Goal: Transaction & Acquisition: Purchase product/service

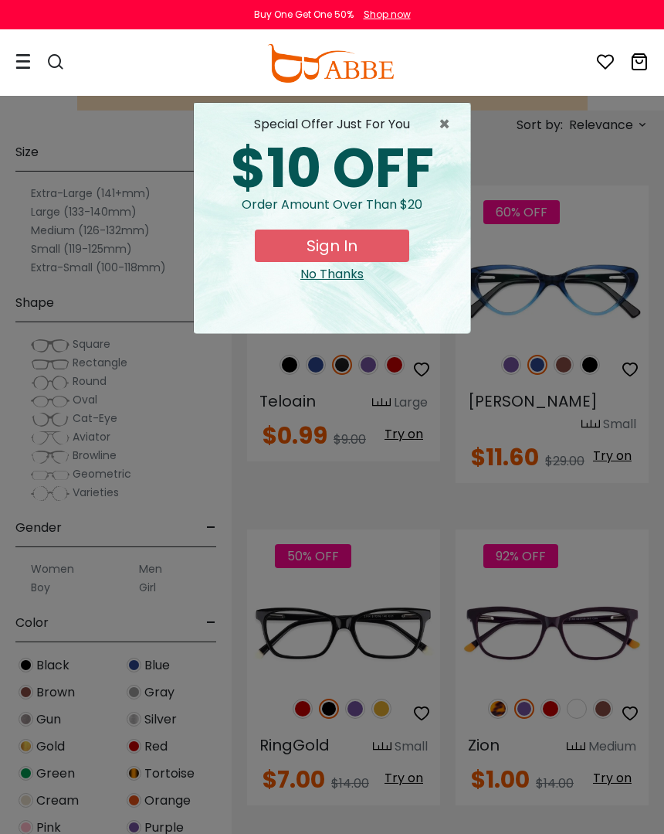
scroll to position [338, 0]
click at [442, 124] on span "×" at bounding box center [448, 124] width 19 height 19
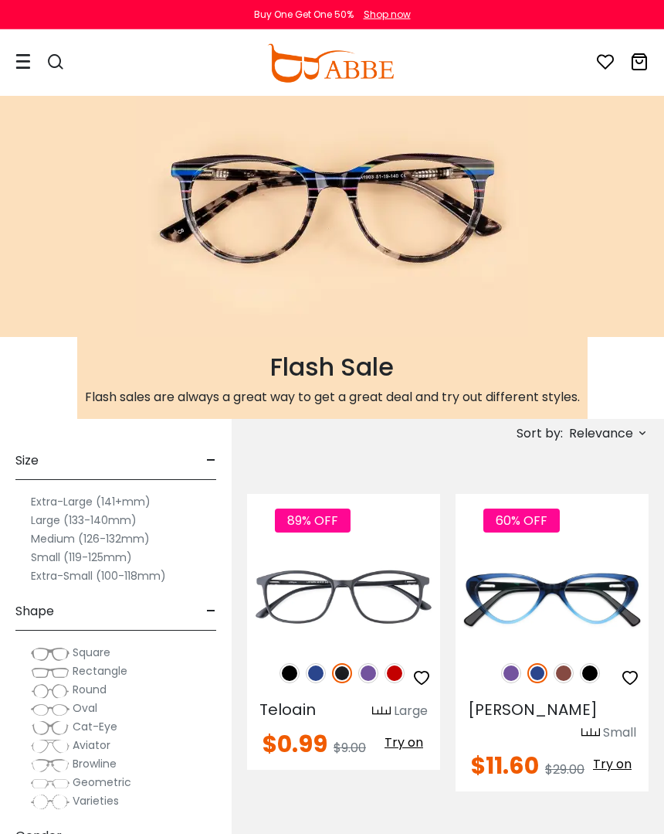
scroll to position [0, 0]
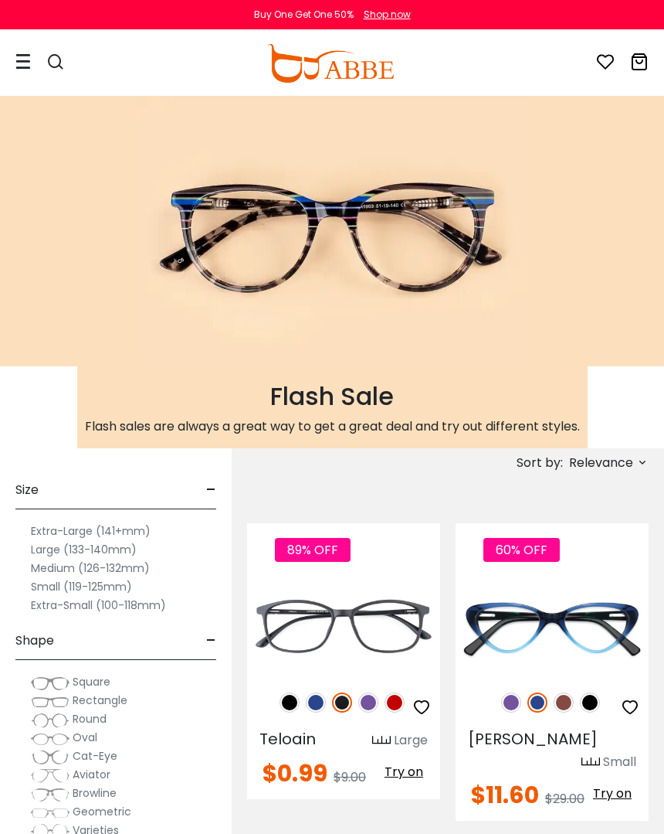
click at [637, 459] on icon at bounding box center [643, 462] width 12 height 12
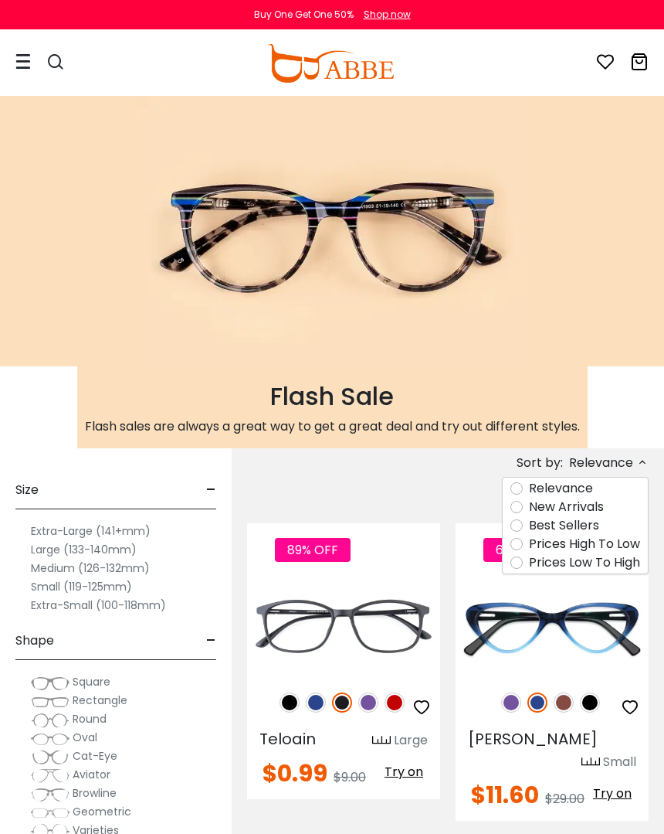
click at [529, 568] on label "Prices Low To High" at bounding box center [584, 562] width 111 height 19
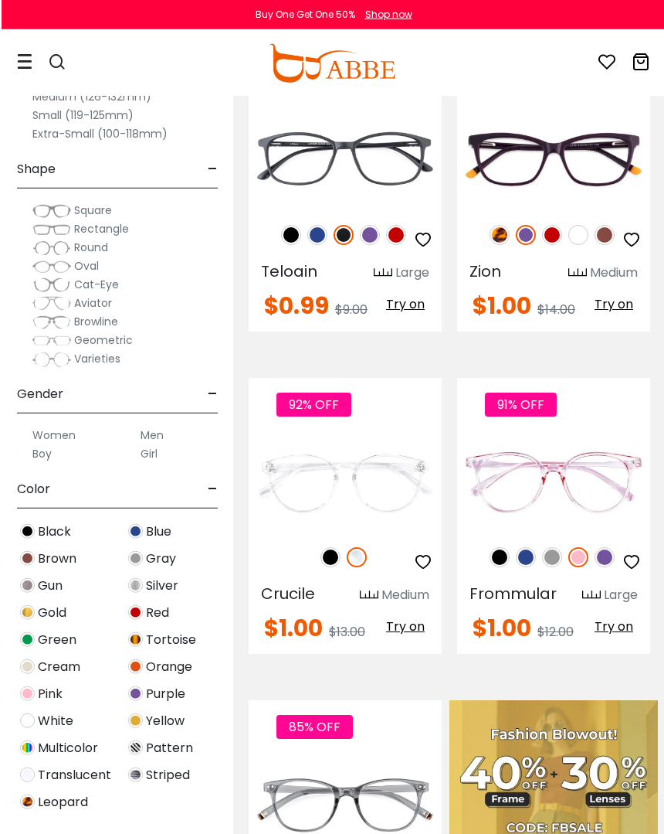
scroll to position [468, 0]
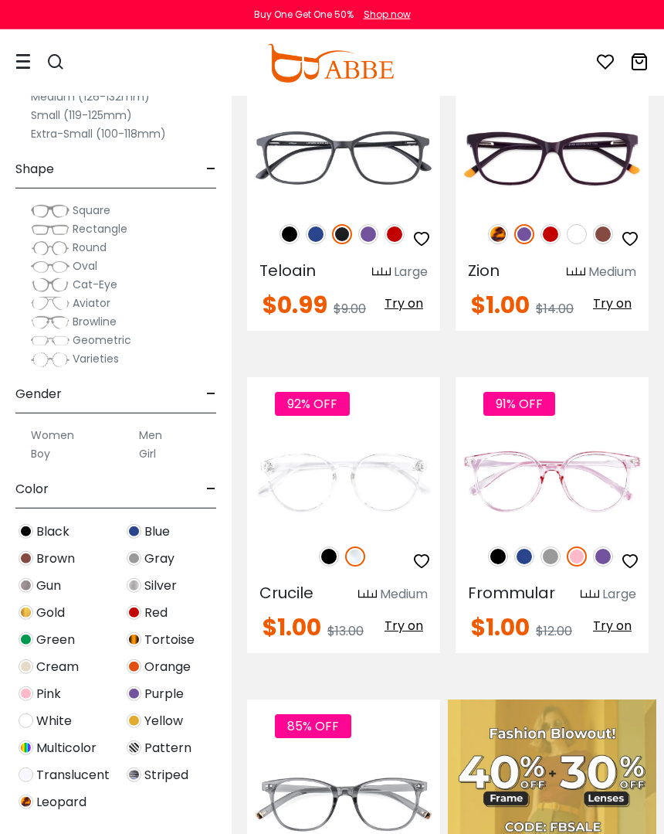
click at [355, 559] on img at bounding box center [355, 556] width 20 height 20
click at [518, 558] on img at bounding box center [525, 556] width 20 height 20
click at [499, 556] on img at bounding box center [498, 556] width 20 height 20
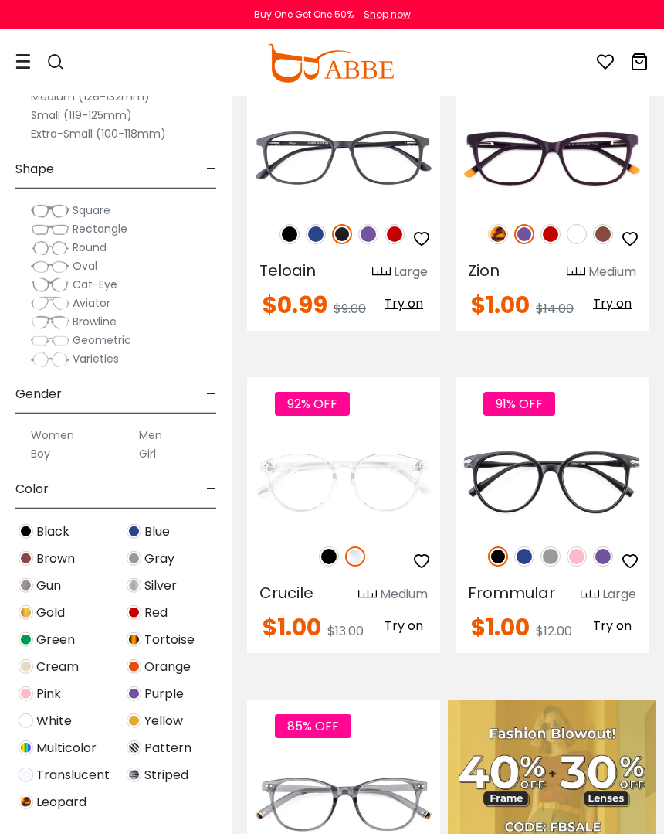
click at [607, 564] on img at bounding box center [603, 556] width 20 height 20
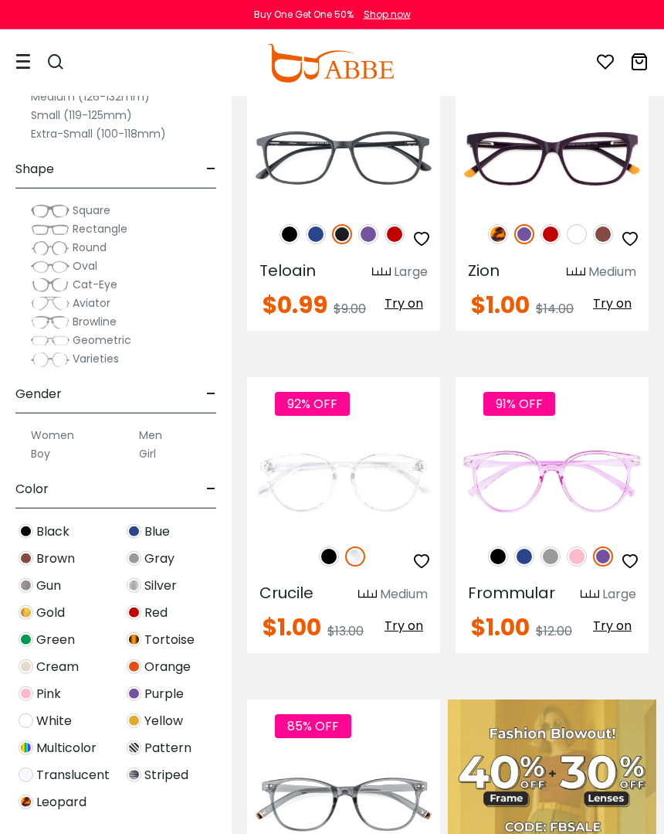
click at [546, 553] on img at bounding box center [551, 556] width 20 height 20
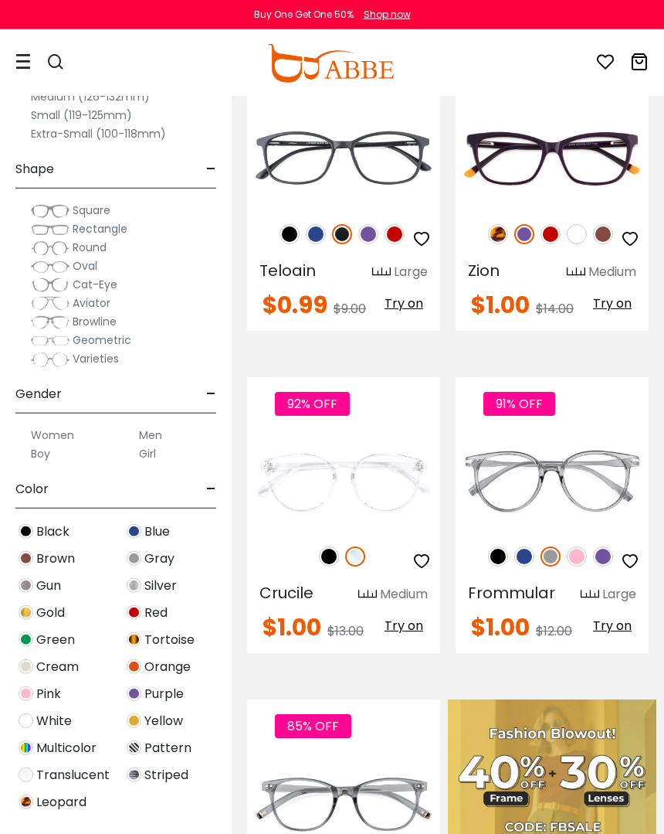
click at [574, 550] on img at bounding box center [577, 556] width 20 height 20
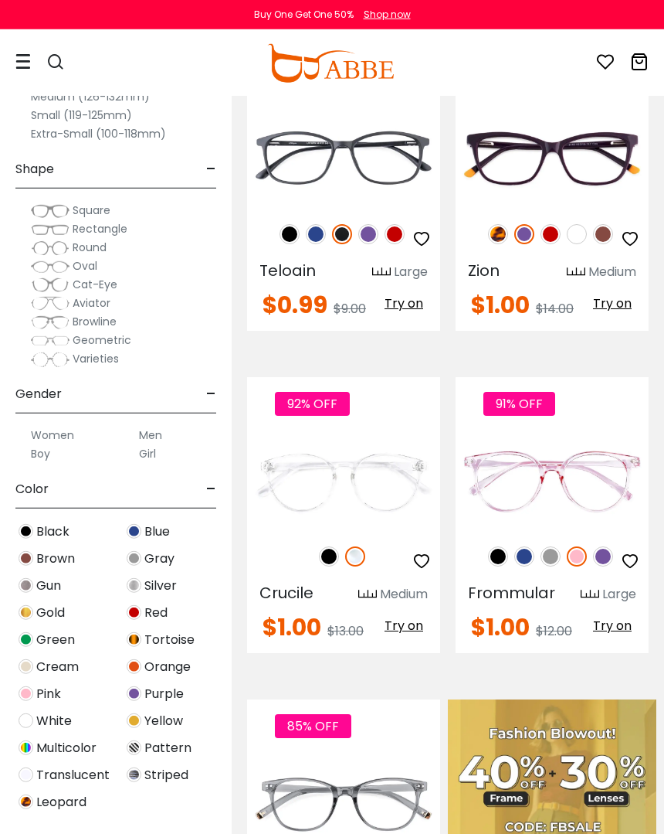
click at [423, 565] on icon "button" at bounding box center [422, 561] width 19 height 19
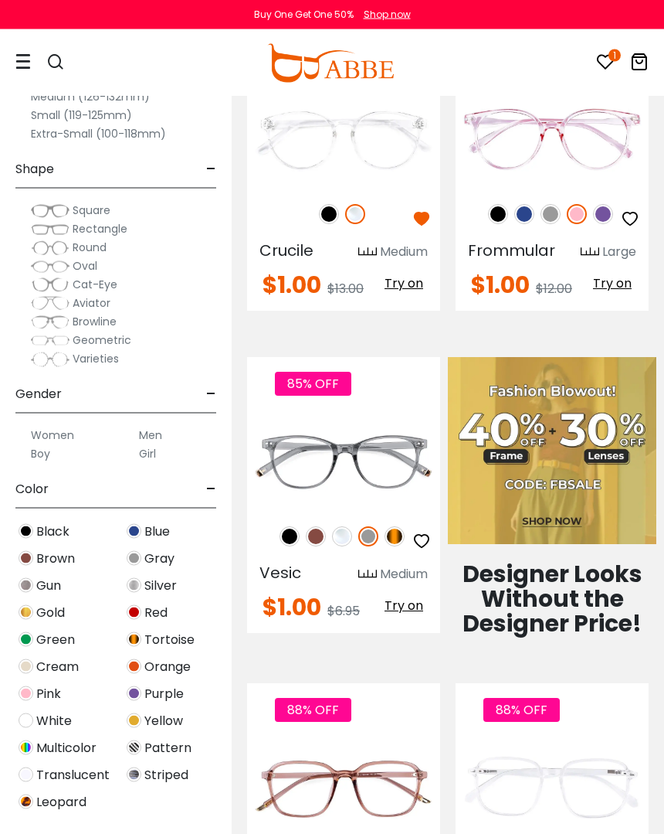
scroll to position [810, 0]
click at [318, 540] on img at bounding box center [316, 536] width 20 height 20
click at [348, 541] on img at bounding box center [342, 536] width 20 height 20
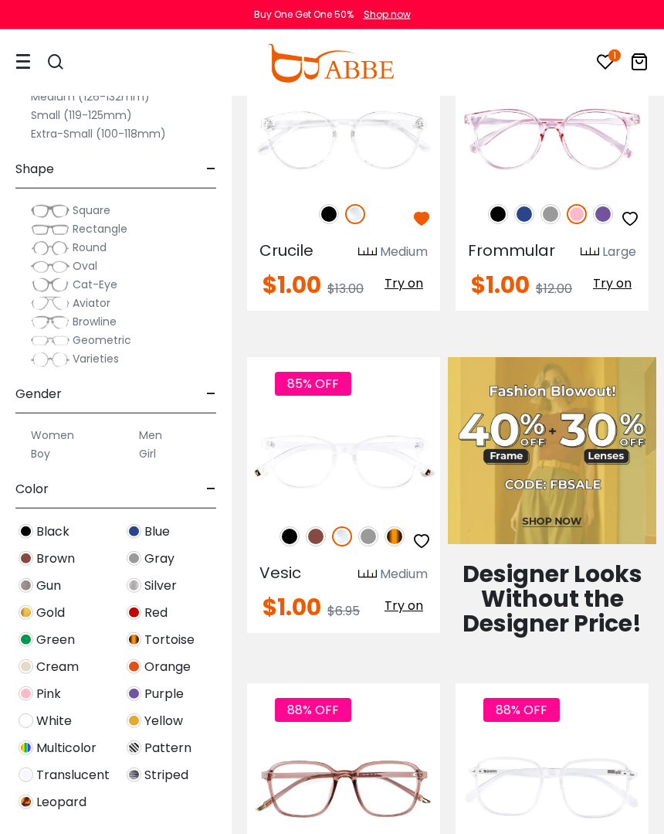
click at [424, 546] on icon "button" at bounding box center [422, 541] width 19 height 19
click at [311, 544] on img at bounding box center [316, 536] width 20 height 20
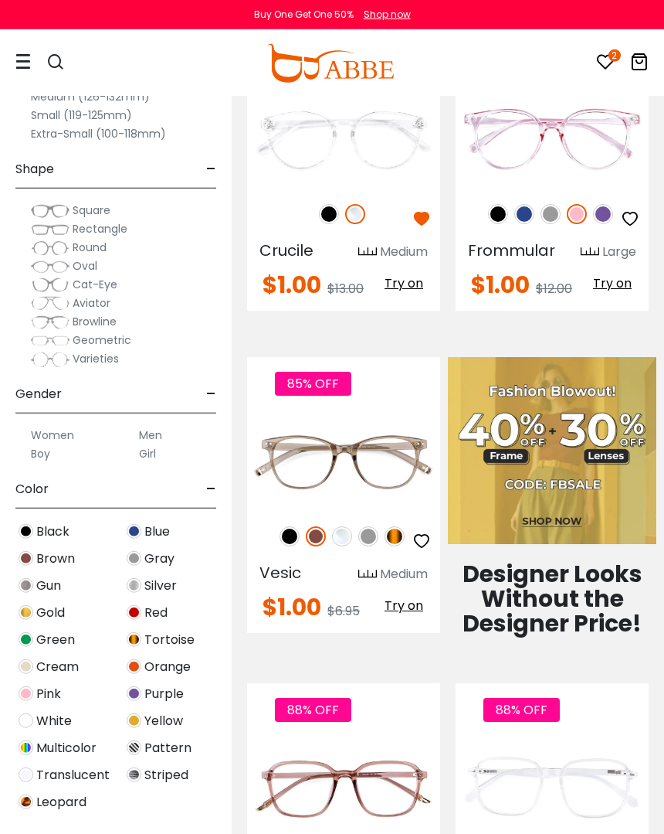
click at [419, 540] on icon "button" at bounding box center [422, 541] width 19 height 19
click at [391, 545] on img at bounding box center [395, 536] width 20 height 20
click at [419, 543] on icon "button" at bounding box center [422, 541] width 19 height 19
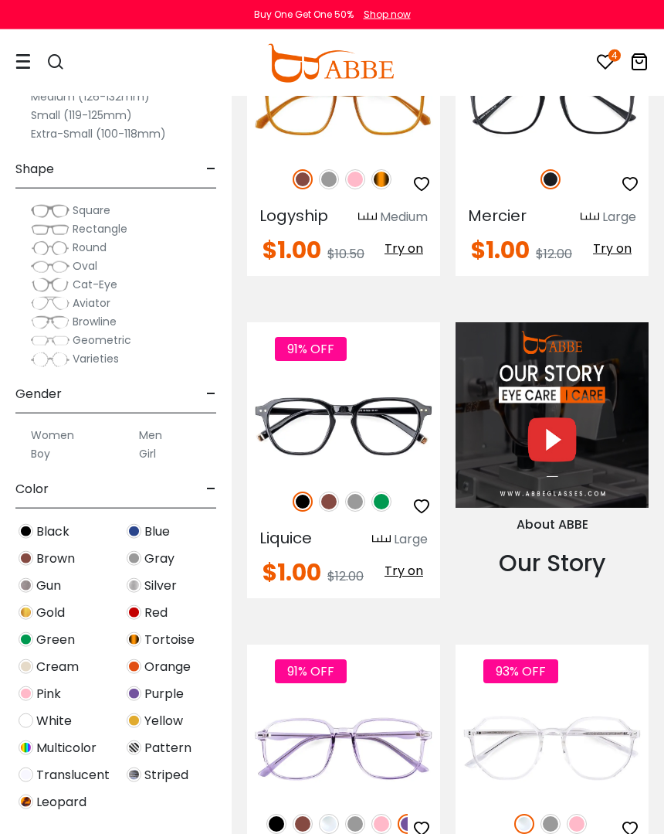
click at [422, 504] on icon "button" at bounding box center [422, 506] width 19 height 19
click at [324, 508] on img at bounding box center [329, 501] width 20 height 20
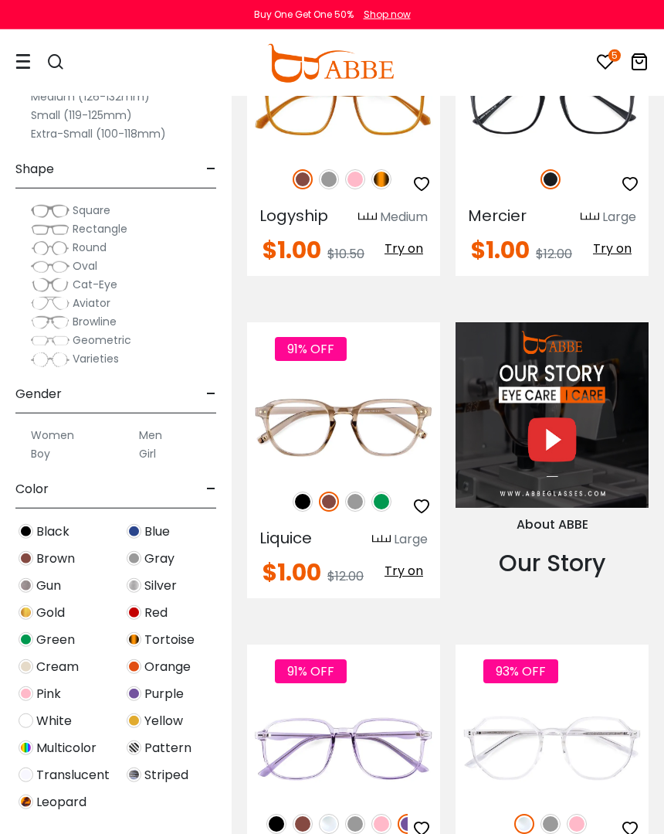
click at [423, 504] on icon "button" at bounding box center [422, 506] width 19 height 19
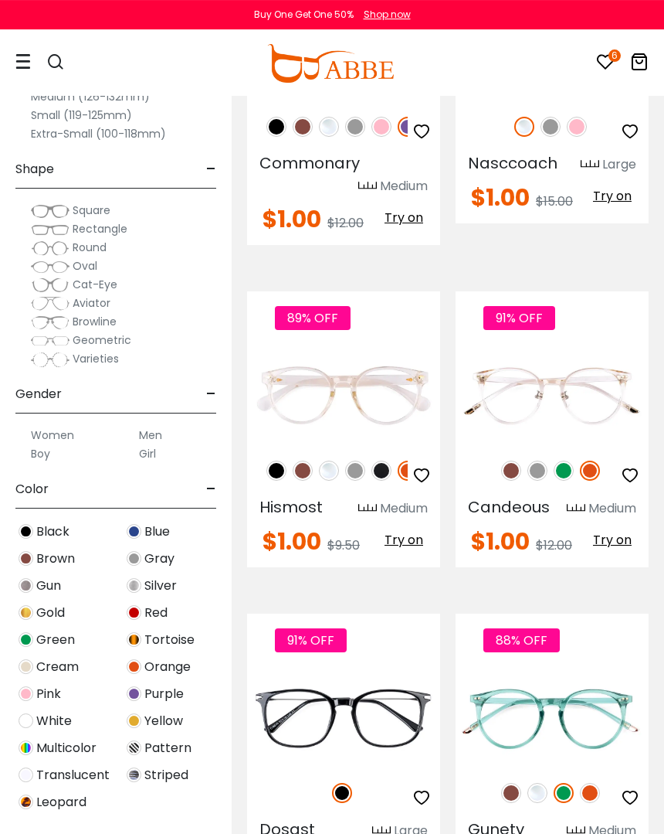
scroll to position [2512, 0]
click at [304, 474] on img at bounding box center [303, 470] width 20 height 20
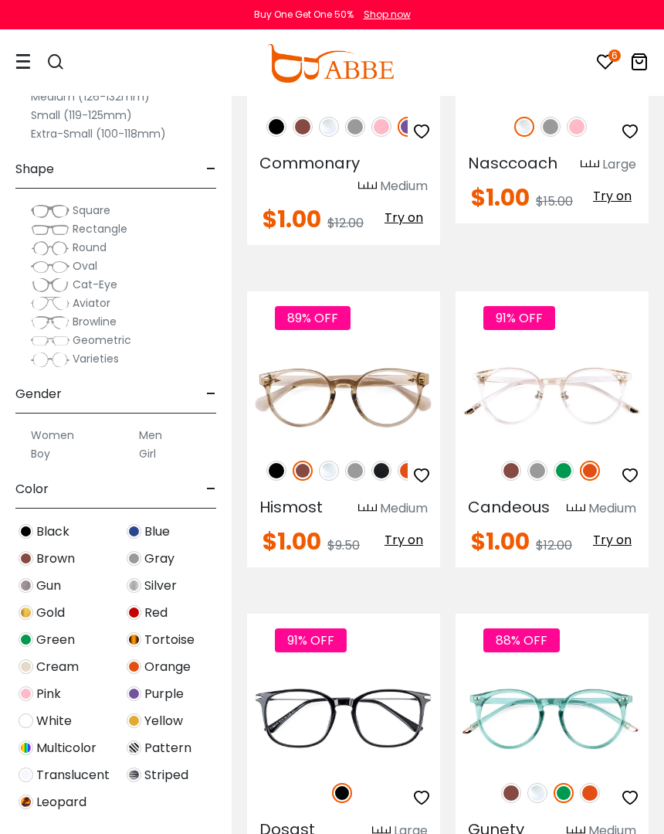
click at [511, 471] on img at bounding box center [511, 470] width 20 height 20
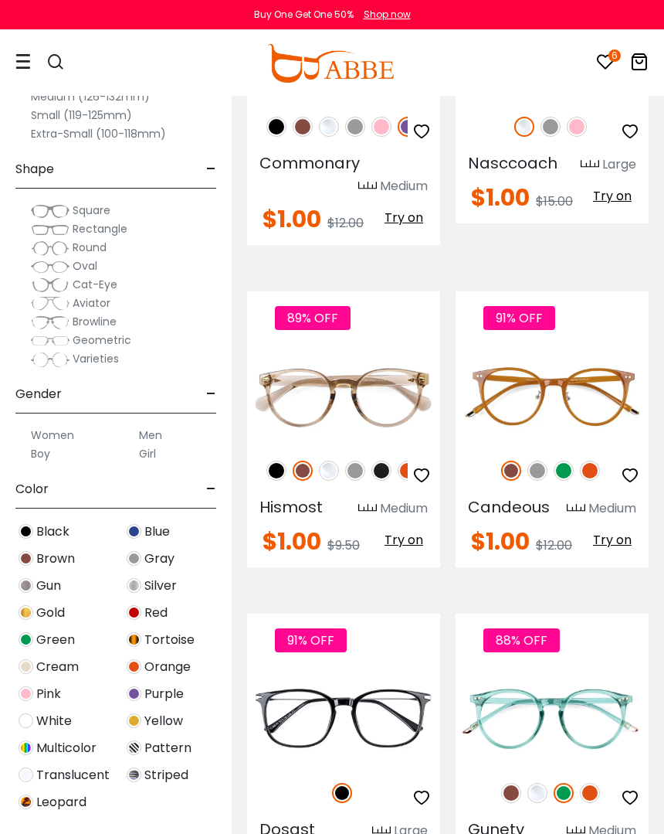
click at [567, 471] on img at bounding box center [564, 470] width 20 height 20
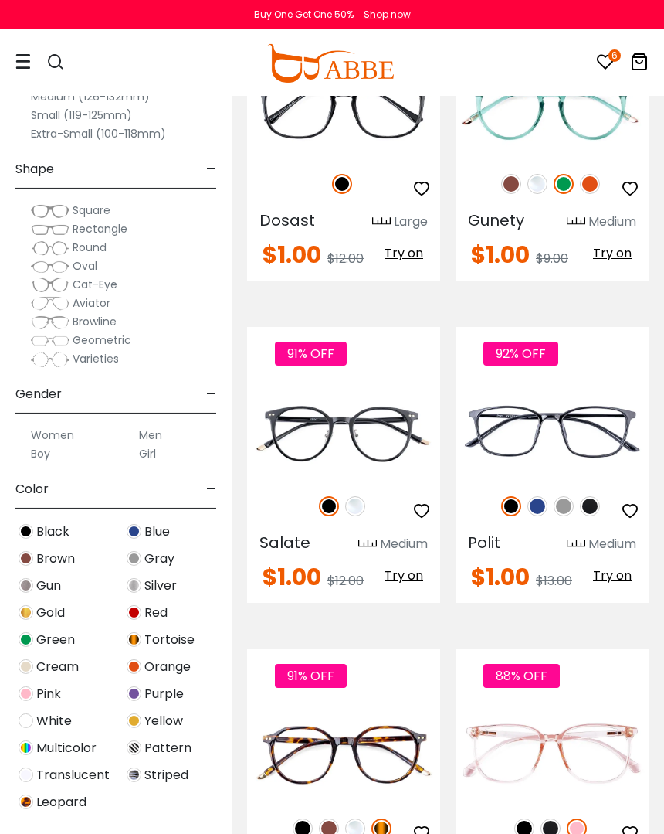
scroll to position [3123, 0]
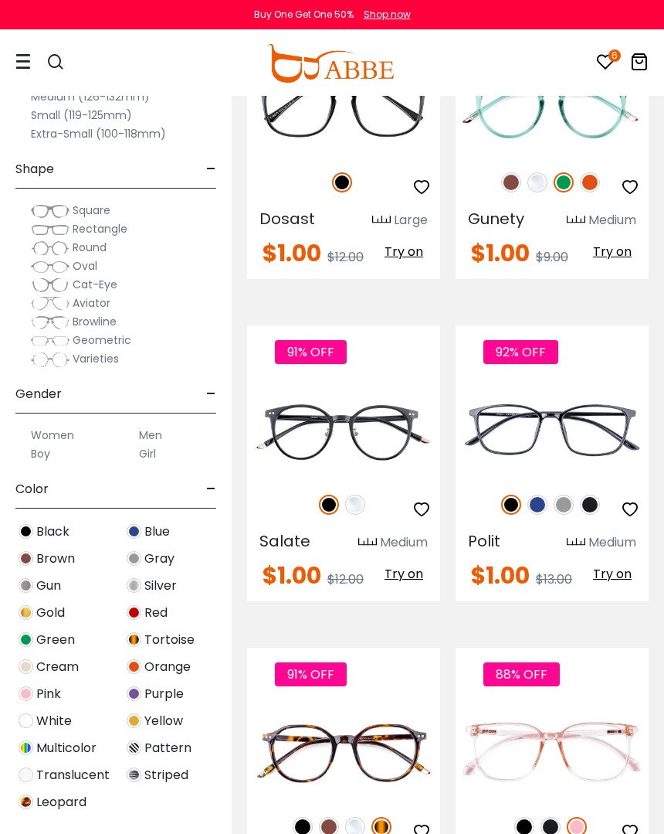
click at [539, 508] on img at bounding box center [538, 504] width 20 height 20
click at [567, 507] on img at bounding box center [564, 504] width 20 height 20
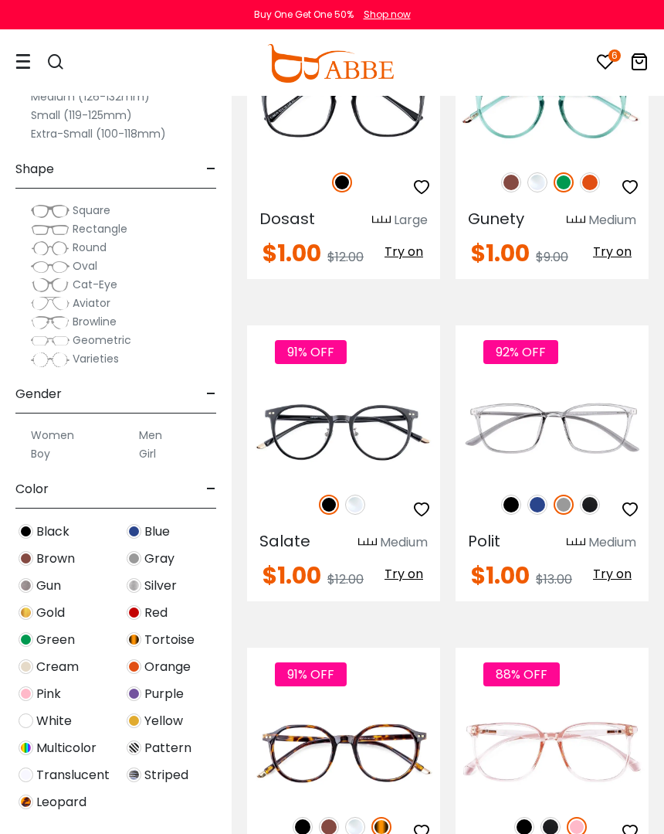
click at [606, 502] on div "92% OFF" at bounding box center [552, 504] width 193 height 32
click at [590, 502] on img at bounding box center [590, 504] width 20 height 20
click at [633, 512] on icon "button" at bounding box center [630, 509] width 19 height 19
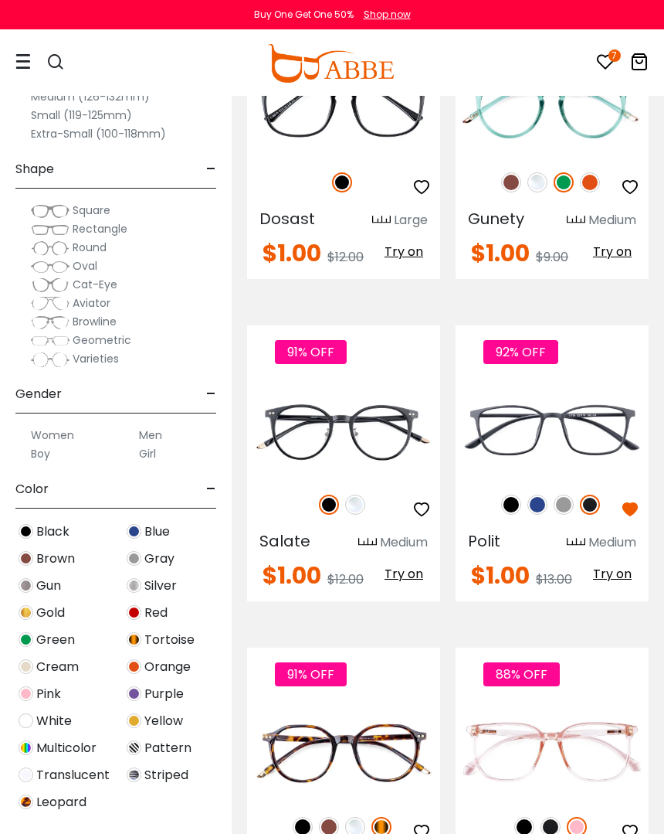
click at [563, 504] on img at bounding box center [564, 504] width 20 height 20
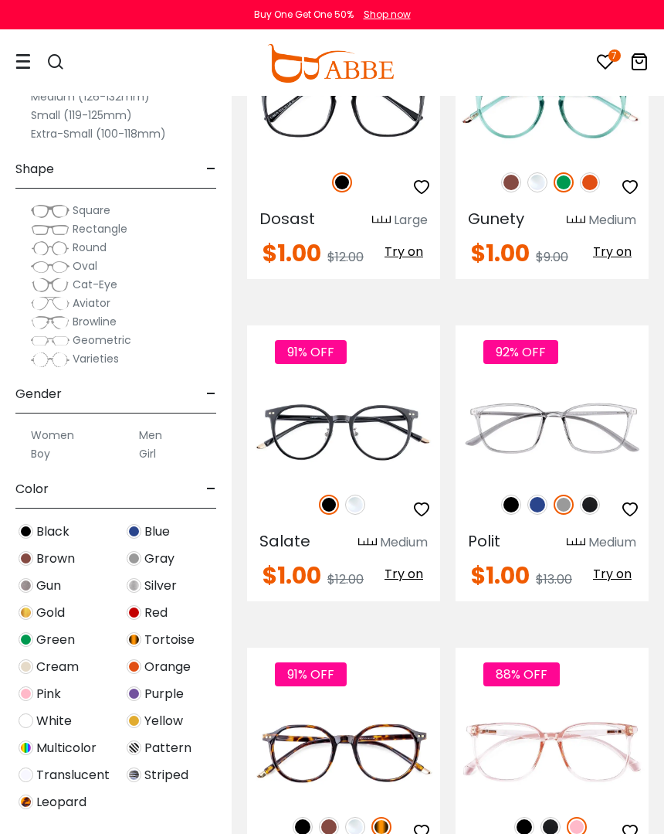
click at [633, 506] on icon "button" at bounding box center [630, 509] width 19 height 19
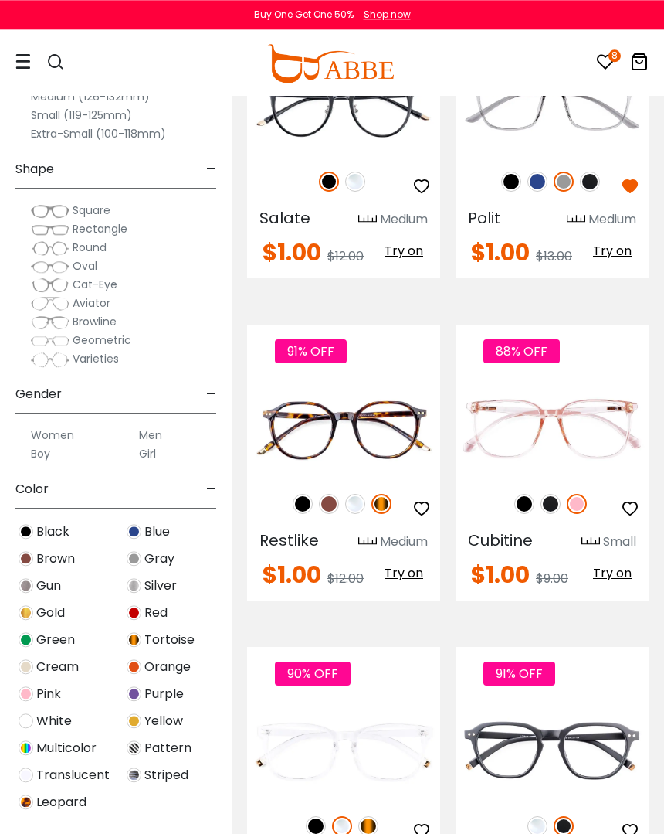
click at [419, 512] on icon "button" at bounding box center [422, 508] width 19 height 19
click at [553, 505] on img at bounding box center [551, 504] width 20 height 20
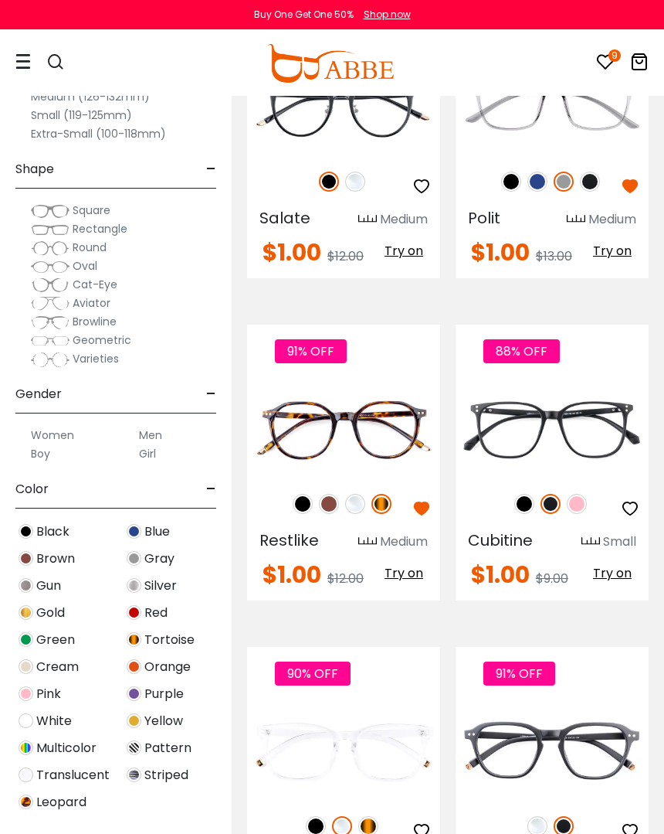
click at [644, 521] on div "88% OFF Cubitine Small $1.00 $9.00 Try on" at bounding box center [552, 462] width 209 height 276
click at [630, 499] on icon "button" at bounding box center [630, 508] width 19 height 19
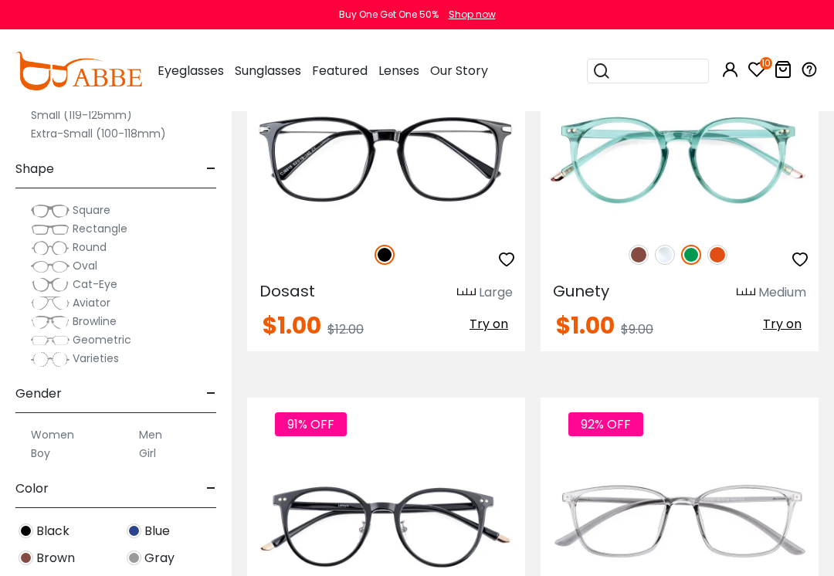
scroll to position [3464, 0]
